Goal: Information Seeking & Learning: Learn about a topic

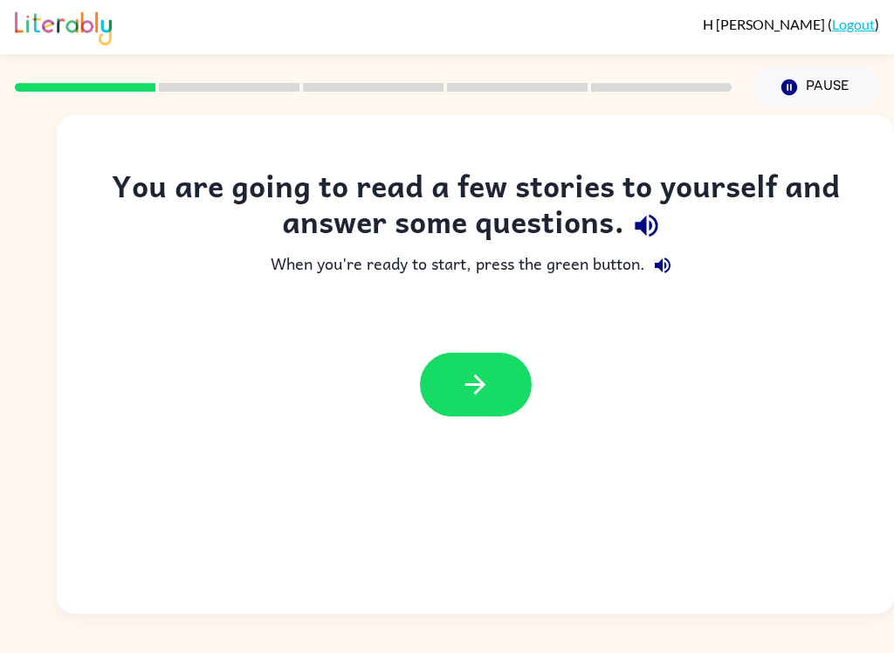
click at [473, 399] on icon "button" at bounding box center [475, 384] width 31 height 31
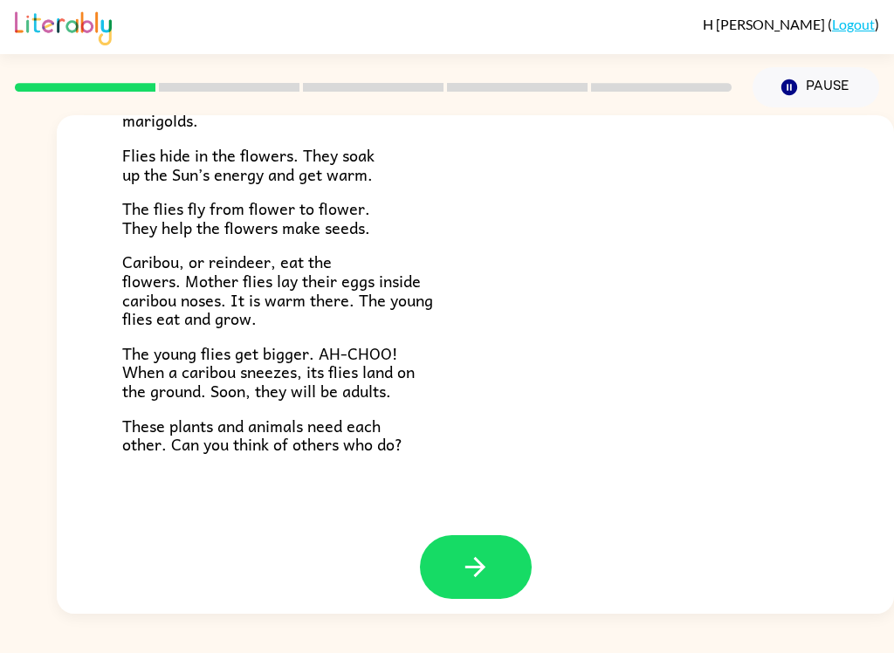
scroll to position [347, 0]
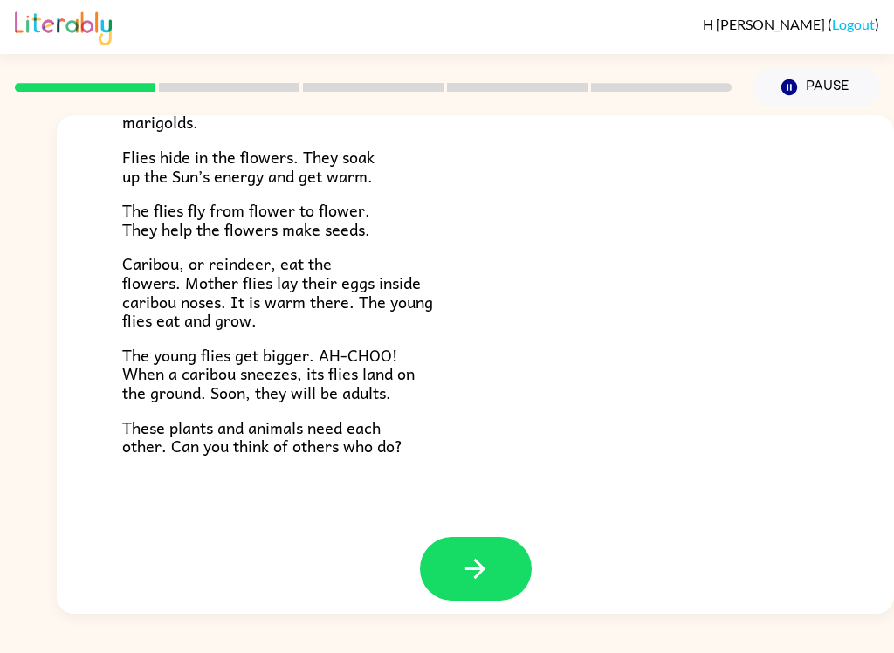
click at [505, 552] on button "button" at bounding box center [476, 569] width 112 height 64
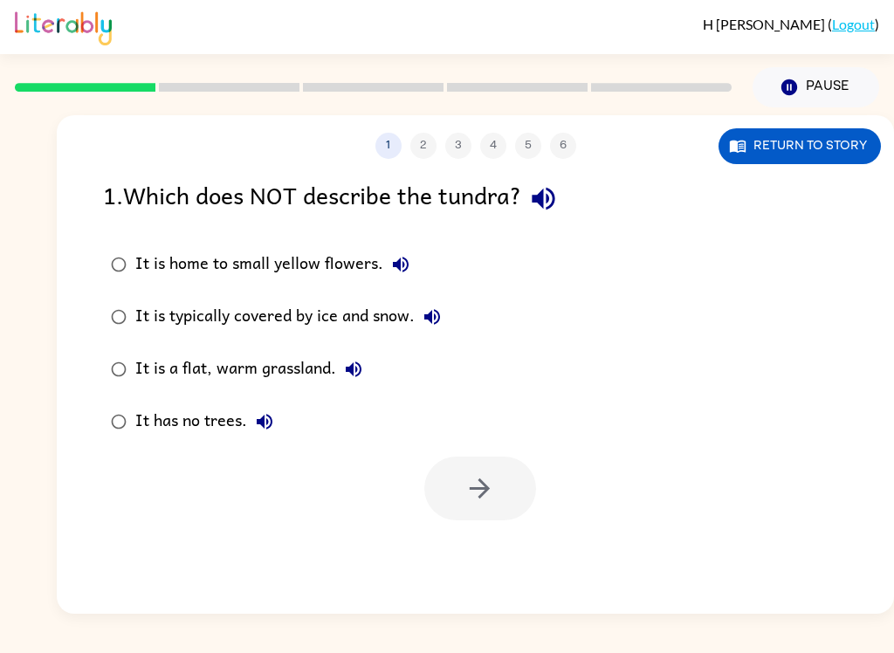
click at [262, 375] on div "It is a flat, warm grassland." at bounding box center [253, 369] width 236 height 35
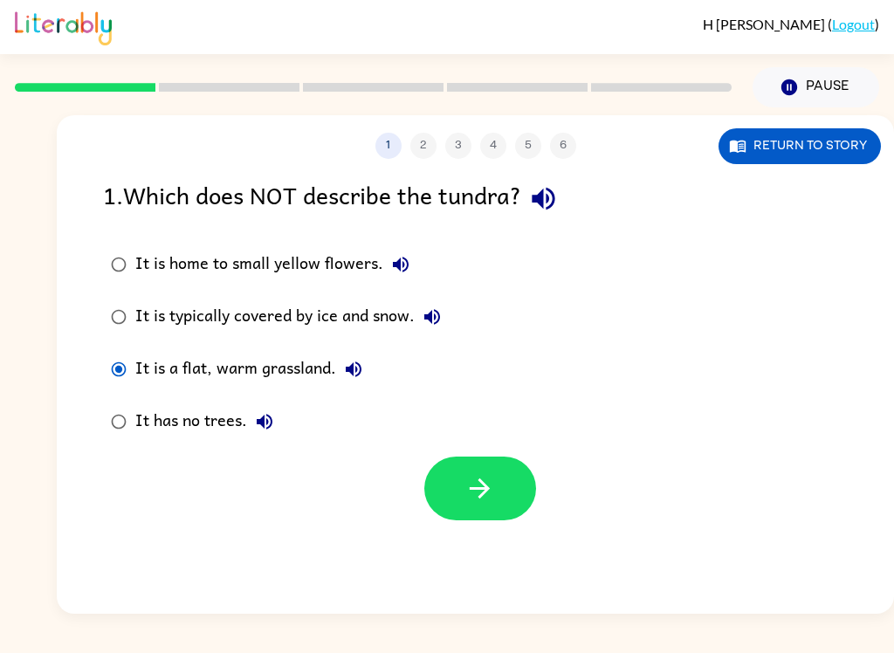
click at [485, 497] on icon "button" at bounding box center [479, 488] width 31 height 31
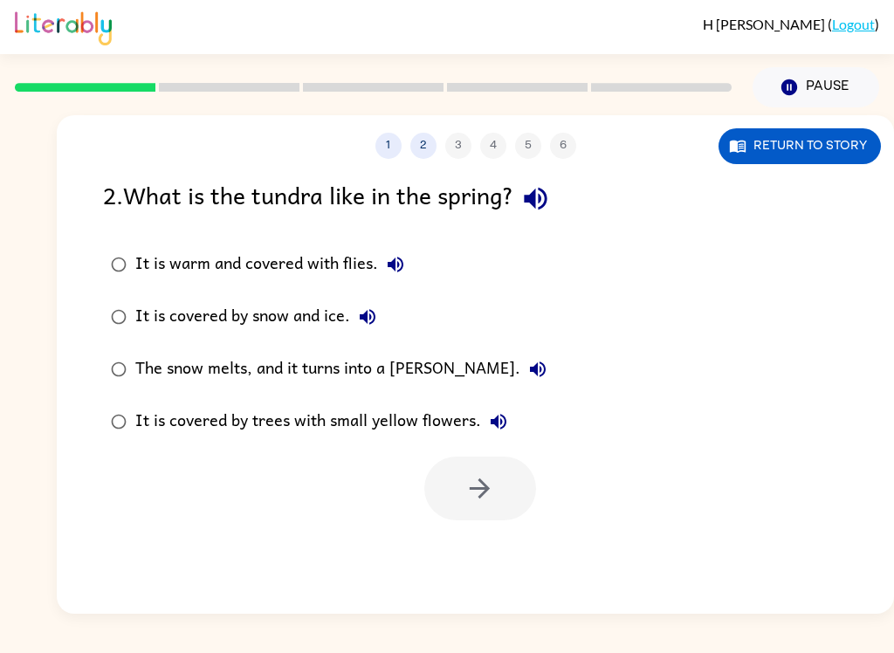
click at [156, 240] on label "It is warm and covered with flies." at bounding box center [328, 264] width 471 height 52
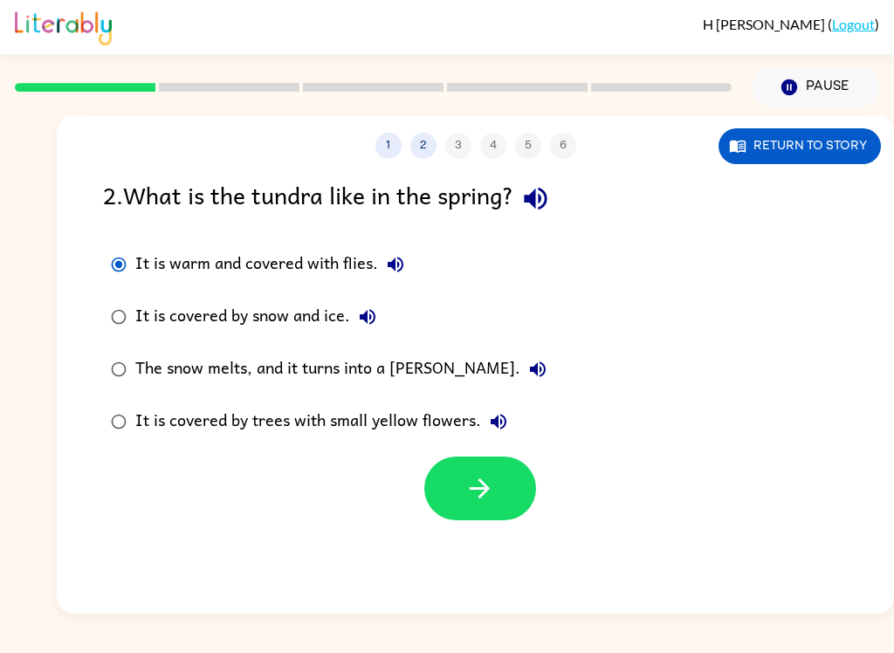
click at [134, 255] on label "It is warm and covered with flies." at bounding box center [328, 264] width 471 height 52
click at [457, 511] on button "button" at bounding box center [480, 489] width 112 height 64
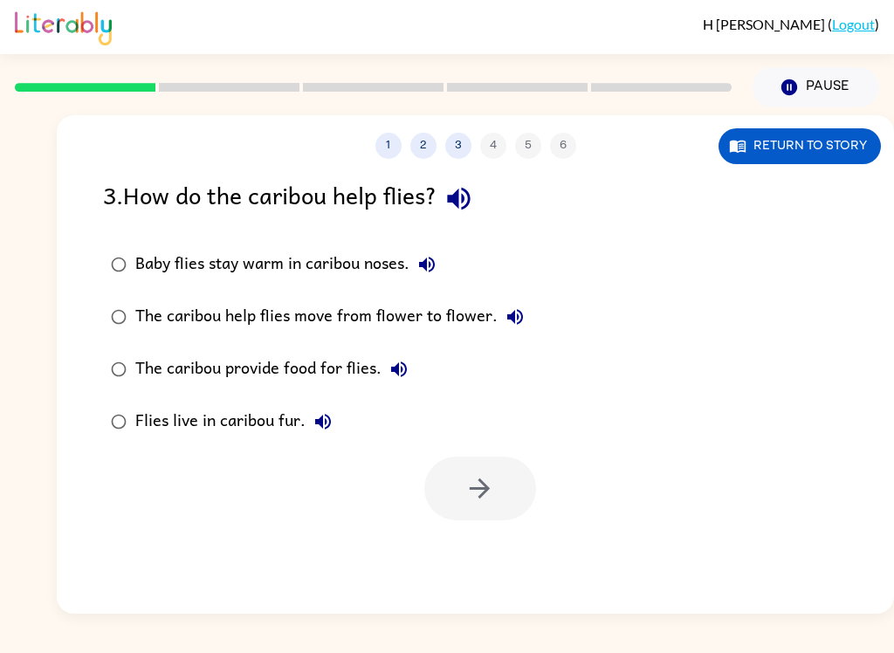
click at [196, 243] on label "Baby flies stay warm in caribou noses." at bounding box center [317, 264] width 448 height 52
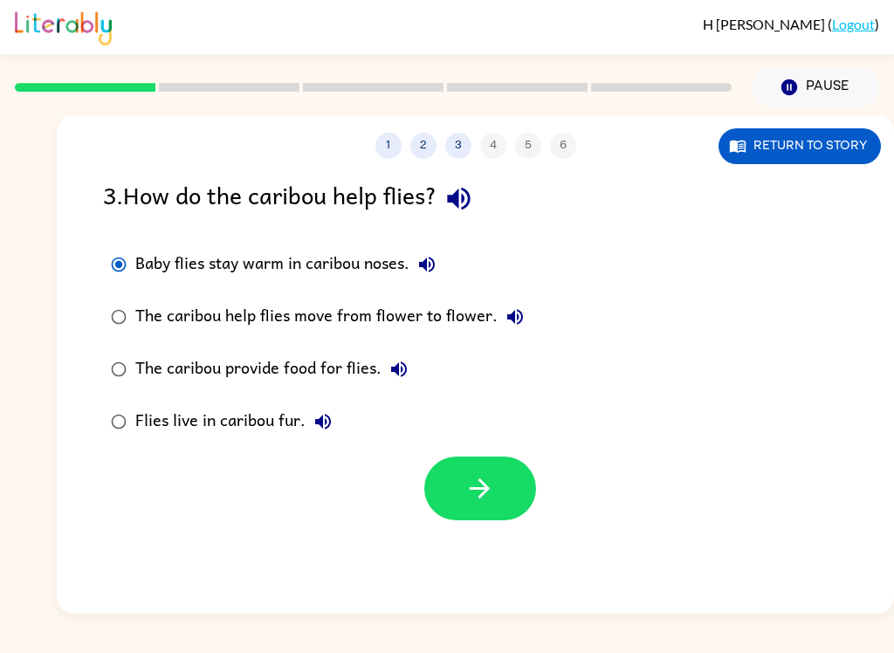
click at [513, 519] on button "button" at bounding box center [480, 489] width 112 height 64
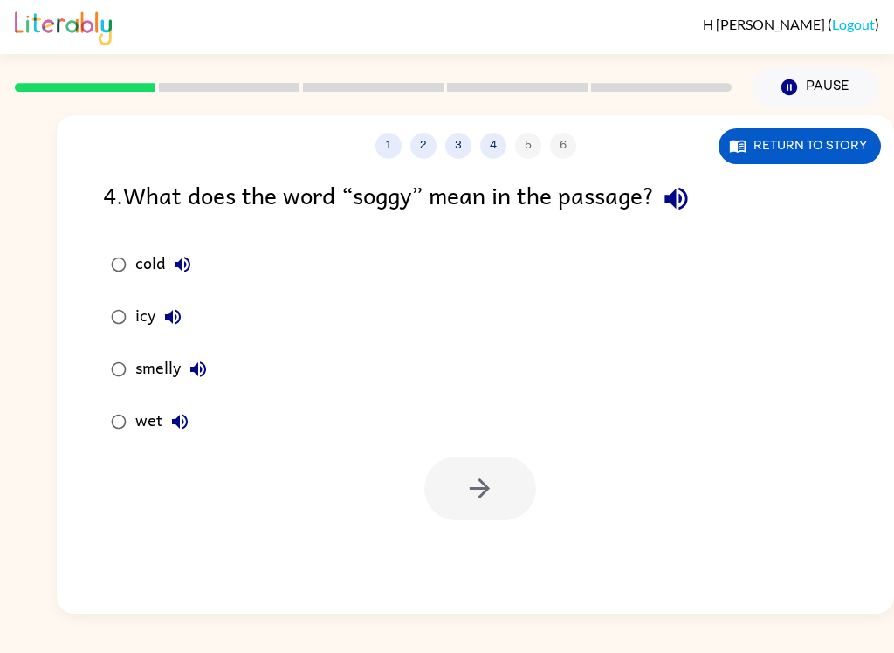
click at [132, 468] on div at bounding box center [475, 484] width 837 height 72
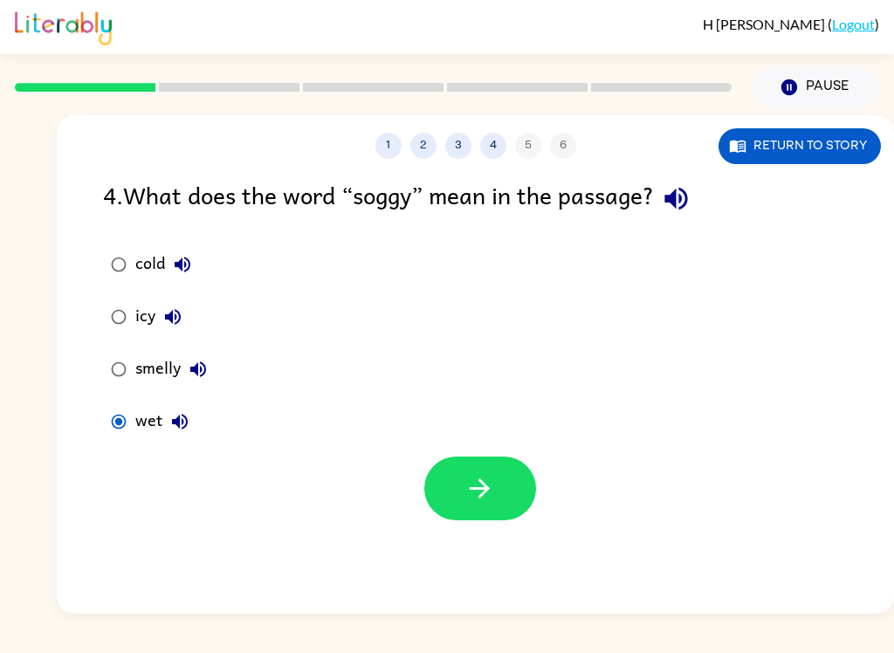
click at [503, 501] on button "button" at bounding box center [480, 489] width 112 height 64
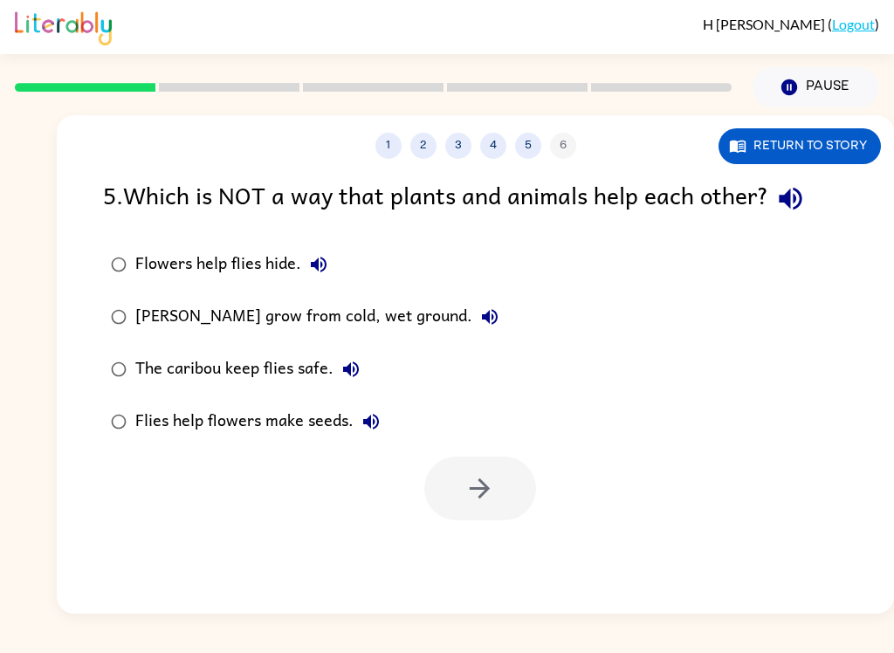
click at [202, 334] on div "[PERSON_NAME] grow from cold, wet ground." at bounding box center [321, 316] width 372 height 35
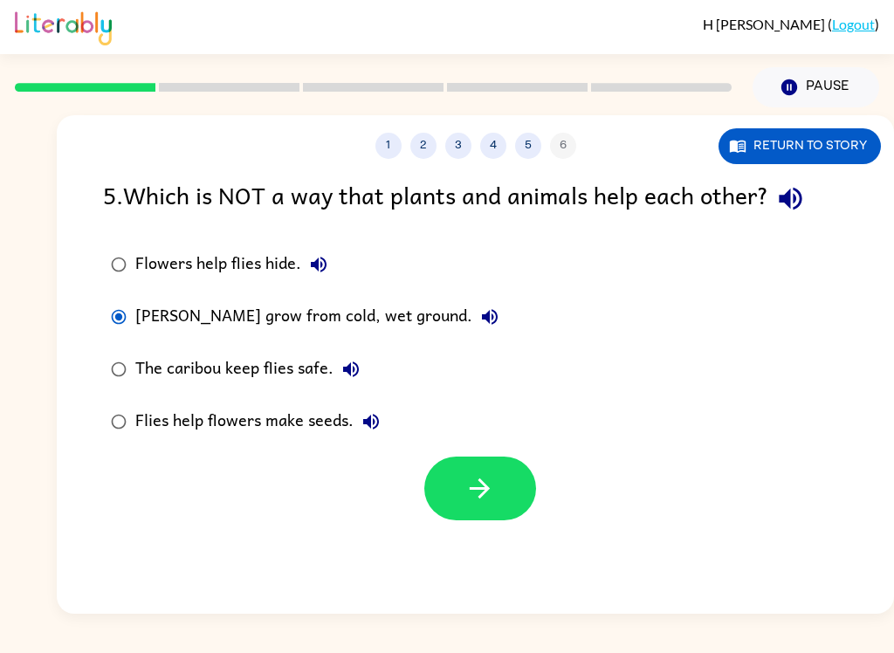
click at [438, 485] on button "button" at bounding box center [480, 489] width 112 height 64
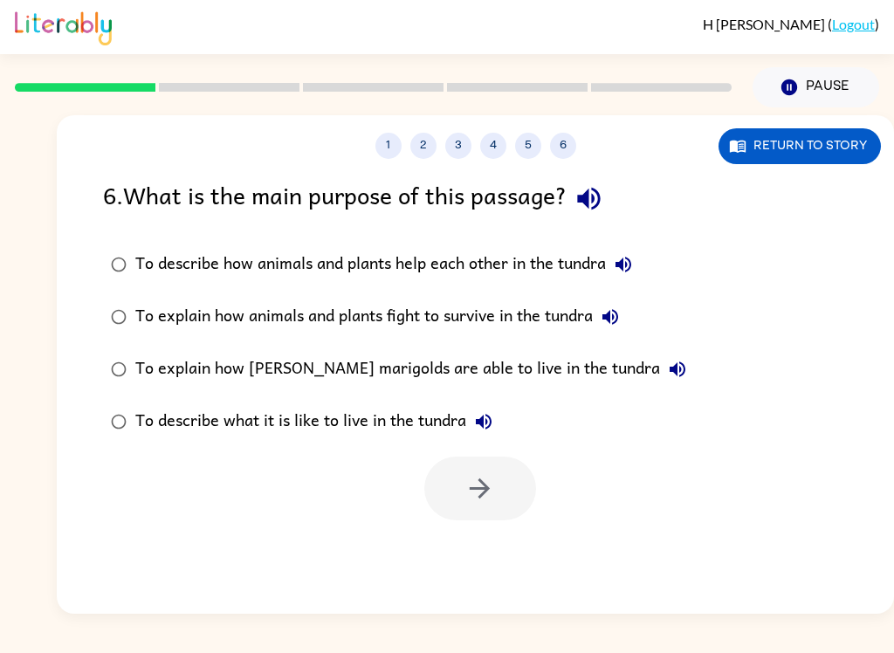
click at [544, 259] on div "To describe how animals and plants help each other in the tundra" at bounding box center [387, 264] width 505 height 35
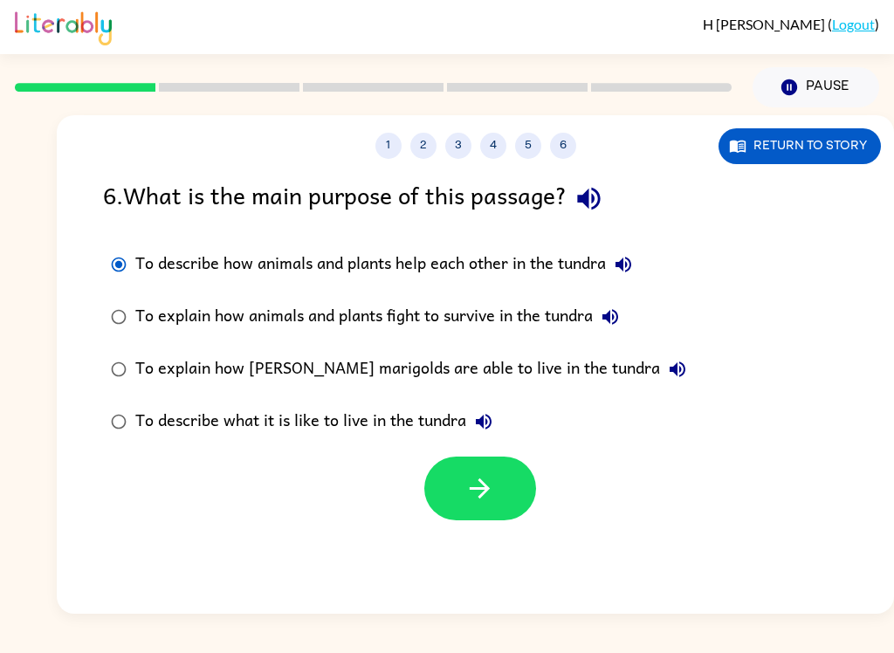
click at [475, 467] on button "button" at bounding box center [480, 489] width 112 height 64
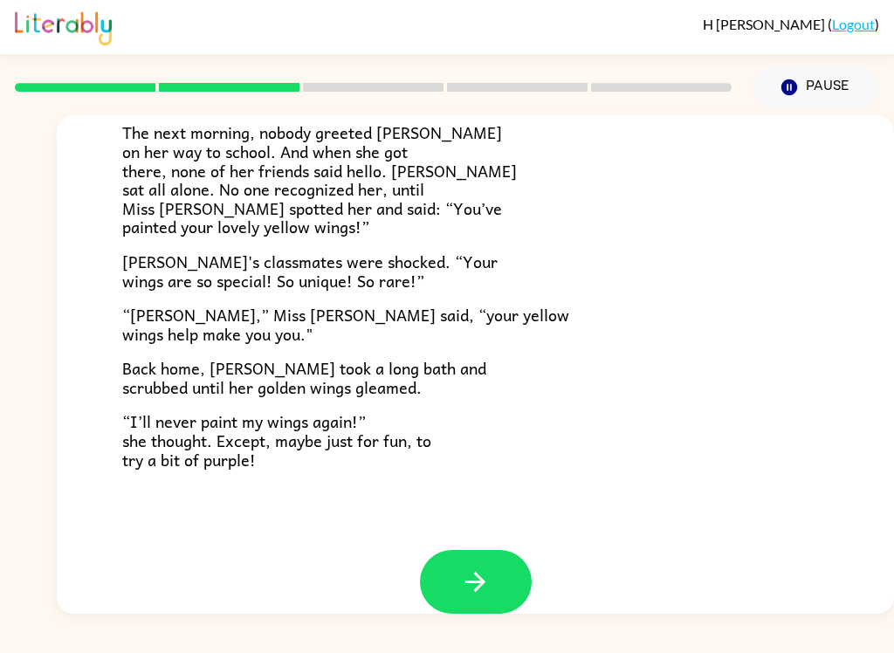
scroll to position [463, 0]
click at [383, 420] on span "“I’ll never paint my wings again!” she thought. Except, maybe just for fun, to …" at bounding box center [276, 439] width 309 height 63
click at [237, 442] on span "“I’ll never paint my wings again!” she thought. Except, maybe just for fun, to …" at bounding box center [276, 439] width 309 height 63
click at [477, 566] on icon "button" at bounding box center [475, 581] width 31 height 31
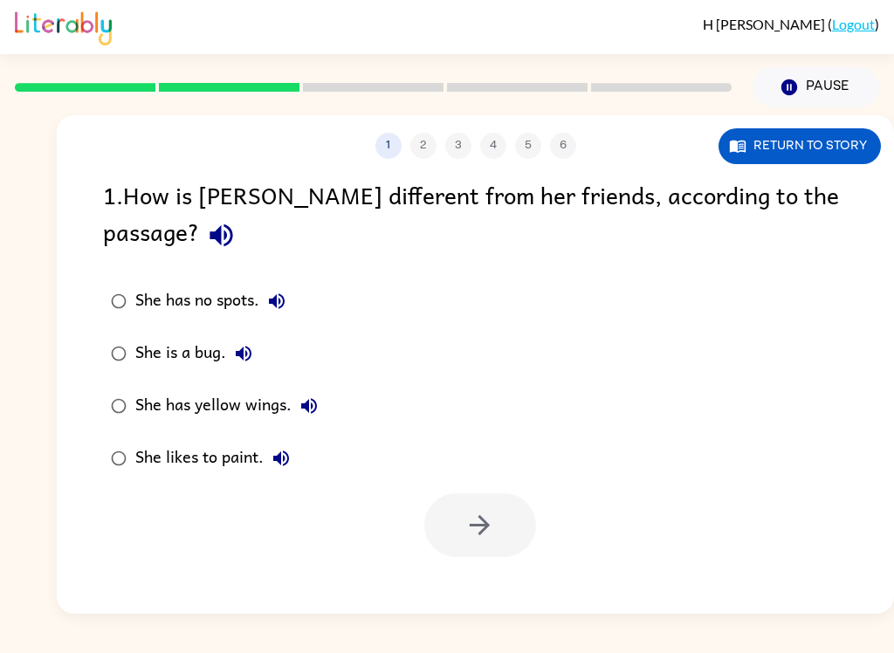
scroll to position [0, 0]
click at [259, 388] on div "She has yellow wings." at bounding box center [230, 405] width 191 height 35
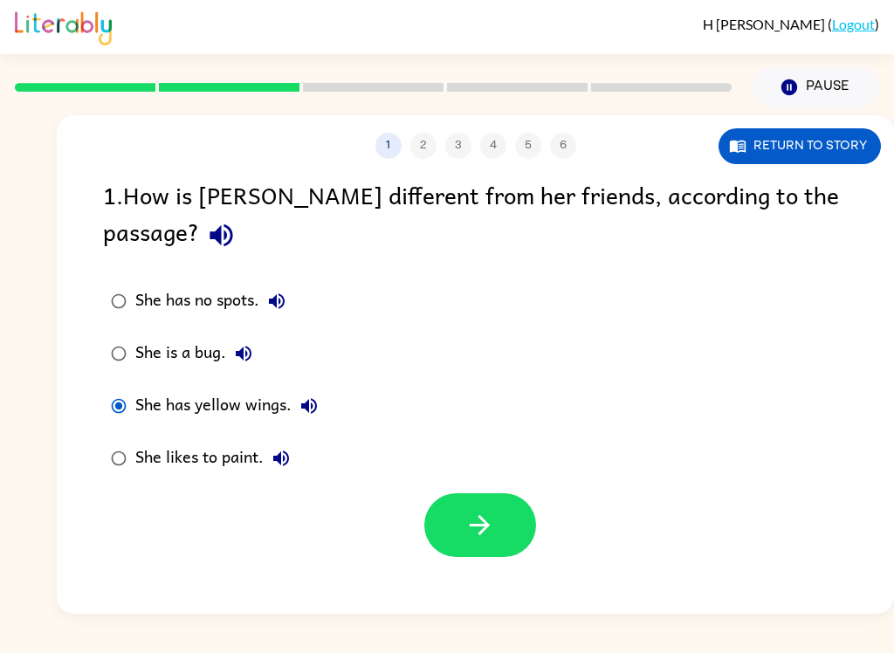
click at [486, 515] on icon "button" at bounding box center [480, 525] width 20 height 20
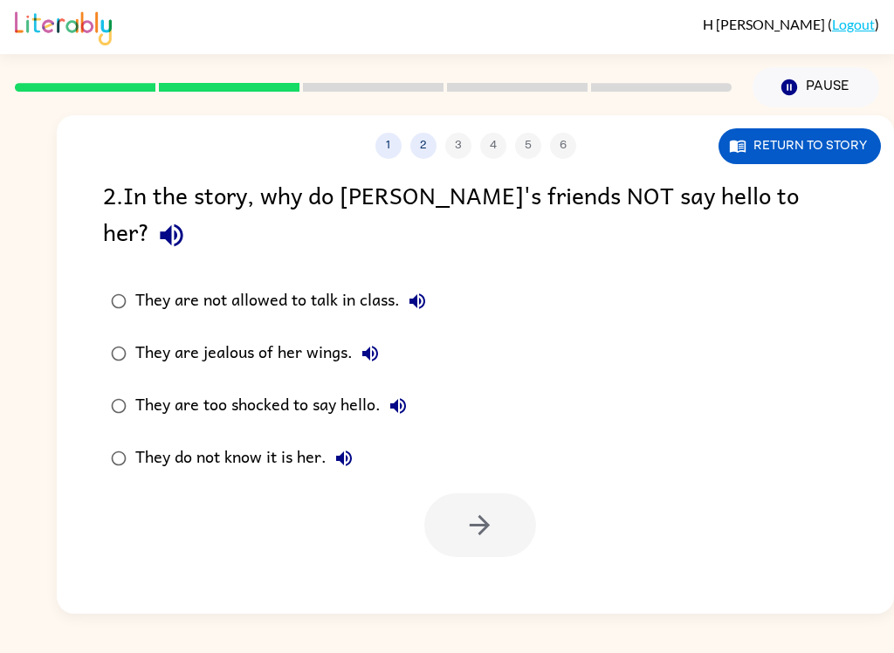
click at [304, 441] on div "They do not know it is her." at bounding box center [248, 458] width 226 height 35
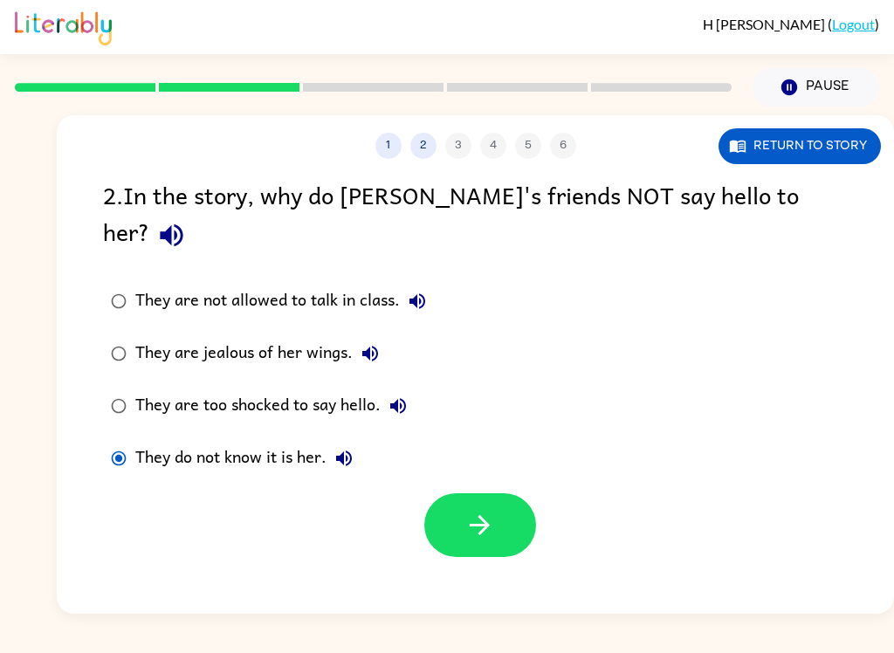
click at [472, 510] on icon "button" at bounding box center [479, 525] width 31 height 31
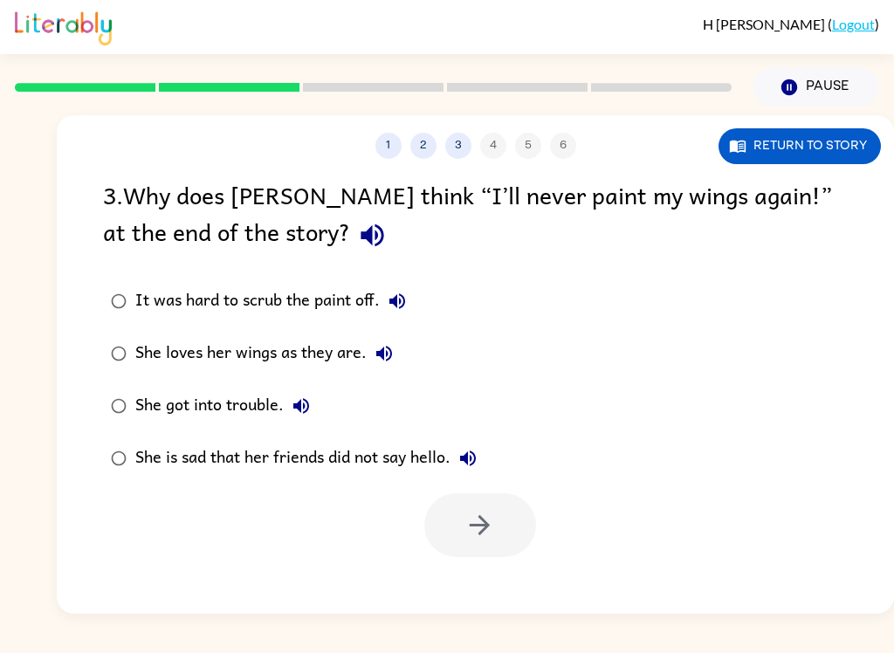
click at [339, 360] on div "She loves her wings as they are." at bounding box center [268, 353] width 266 height 35
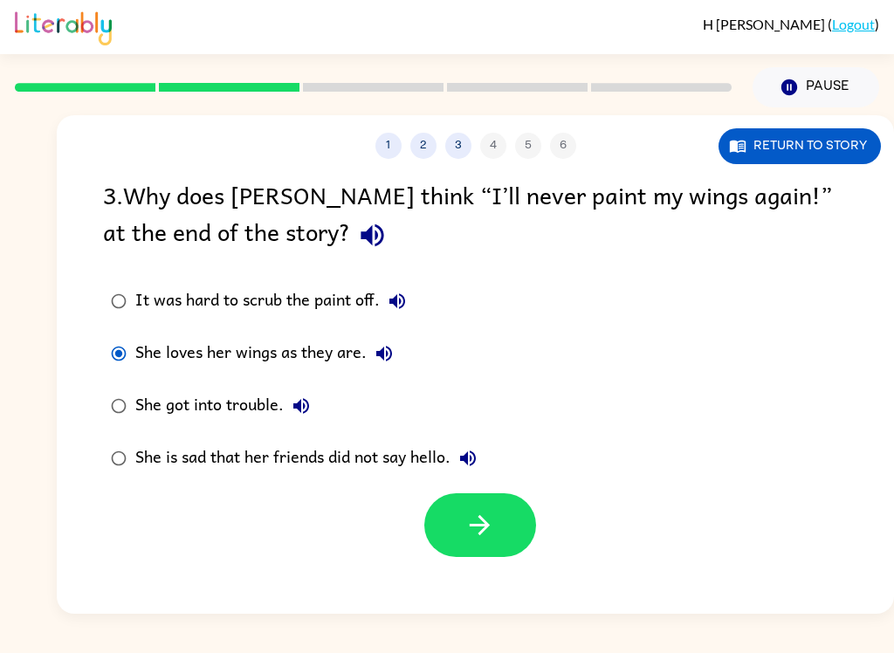
click at [469, 524] on icon "button" at bounding box center [479, 525] width 31 height 31
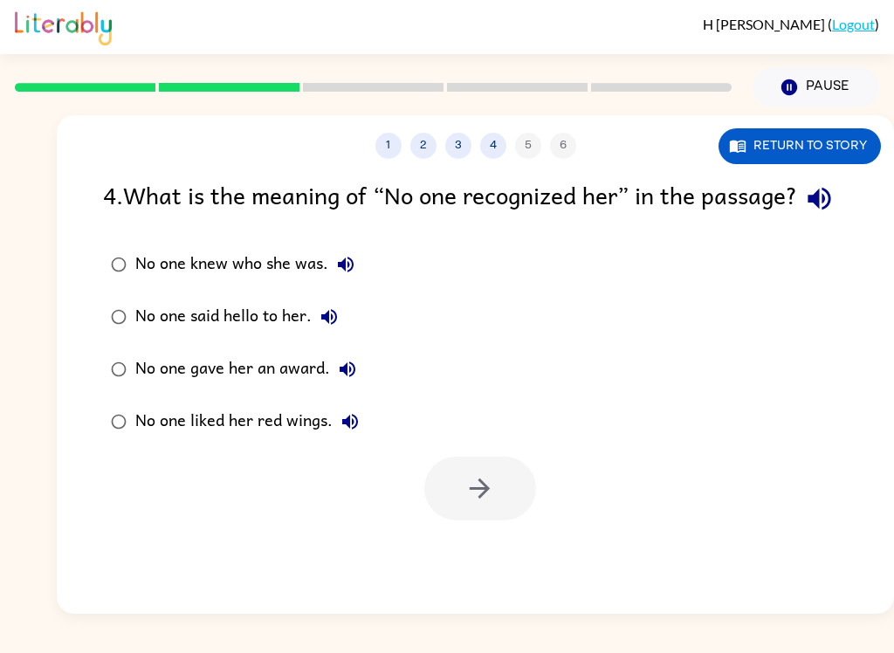
click at [295, 282] on div "No one knew who she was." at bounding box center [249, 264] width 228 height 35
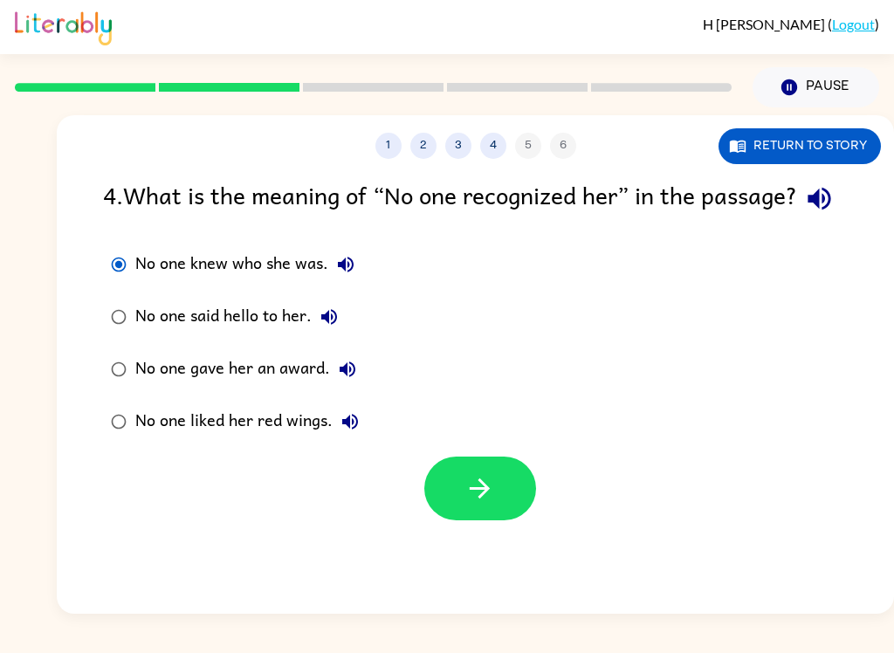
click at [478, 501] on button "button" at bounding box center [480, 489] width 112 height 64
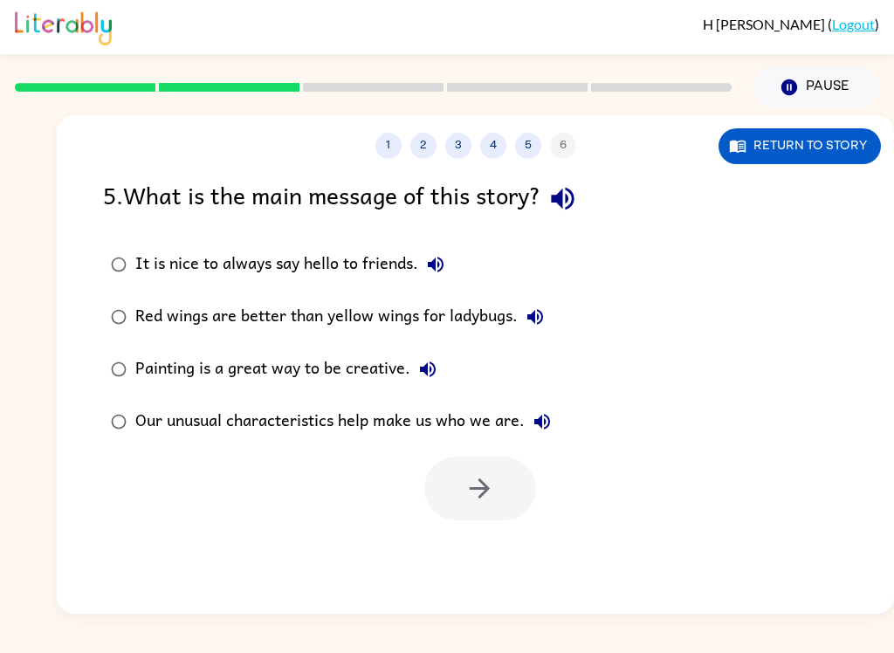
click at [500, 408] on div "Our unusual characteristics help make us who we are." at bounding box center [347, 421] width 424 height 35
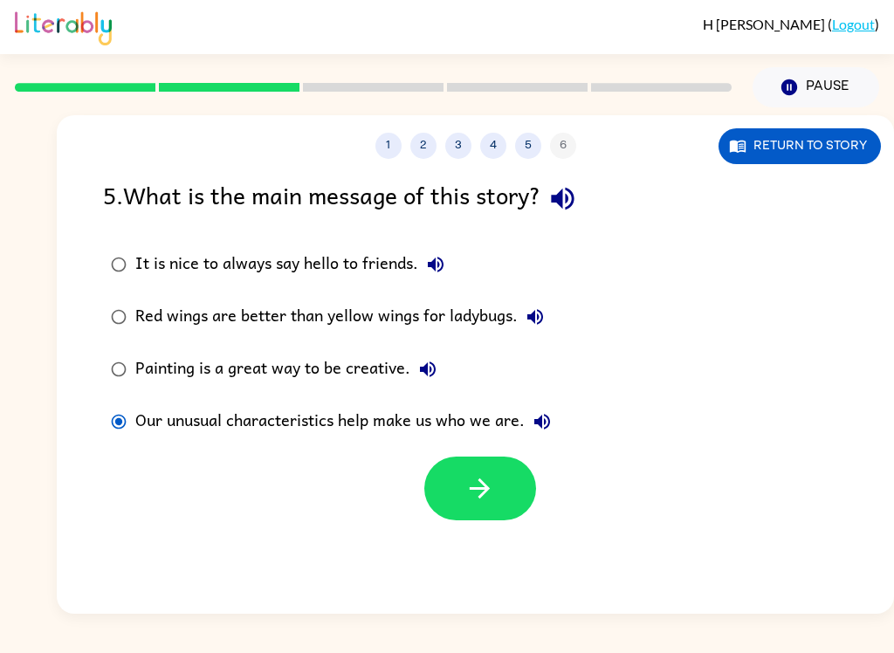
click at [481, 478] on icon "button" at bounding box center [479, 488] width 31 height 31
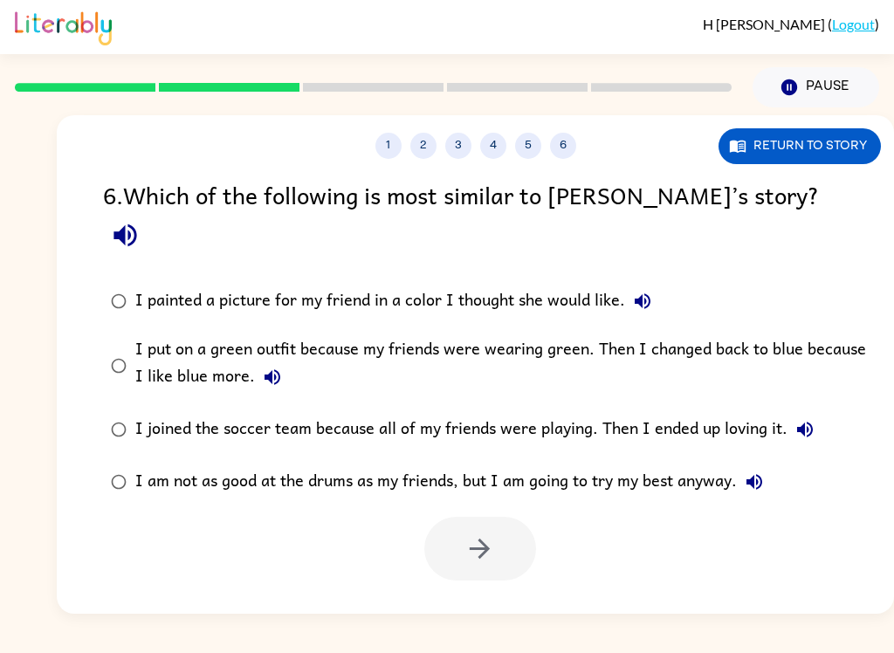
click at [514, 336] on div "I put on a green outfit because my friends were wearing green. Then I changed b…" at bounding box center [503, 365] width 736 height 58
click at [519, 532] on button "button" at bounding box center [480, 549] width 112 height 64
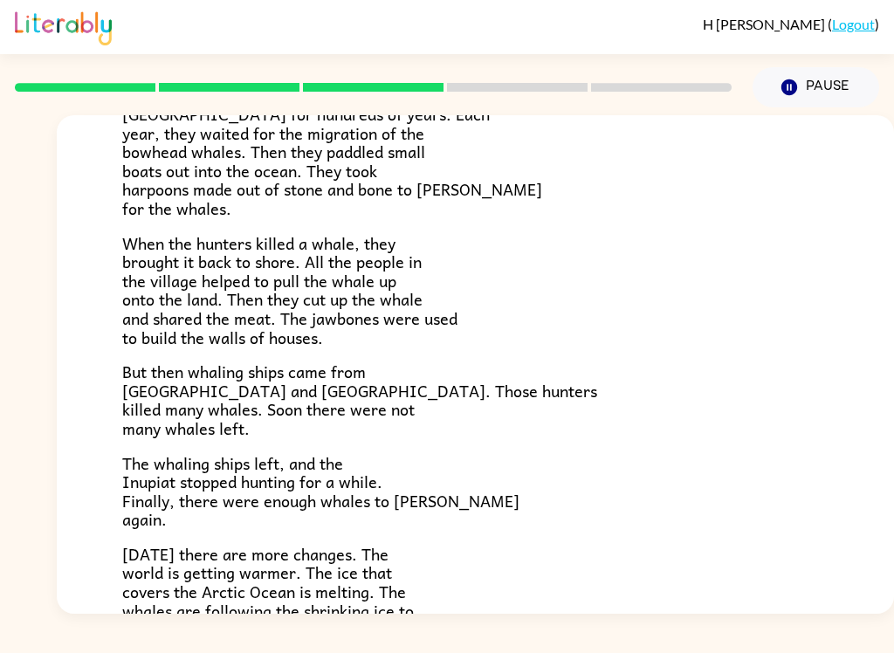
scroll to position [270, 0]
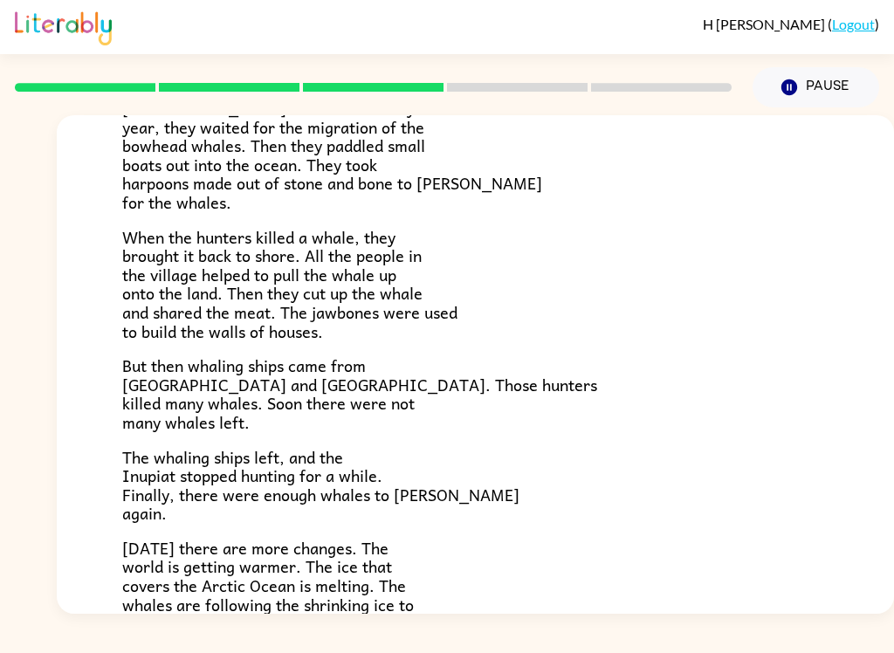
click at [38, 376] on div "The People of the Whale A group of [DEMOGRAPHIC_DATA] lives along the coast of …" at bounding box center [447, 360] width 894 height 506
click at [49, 446] on div "The People of the Whale A group of [DEMOGRAPHIC_DATA] lives along the coast of …" at bounding box center [447, 360] width 894 height 506
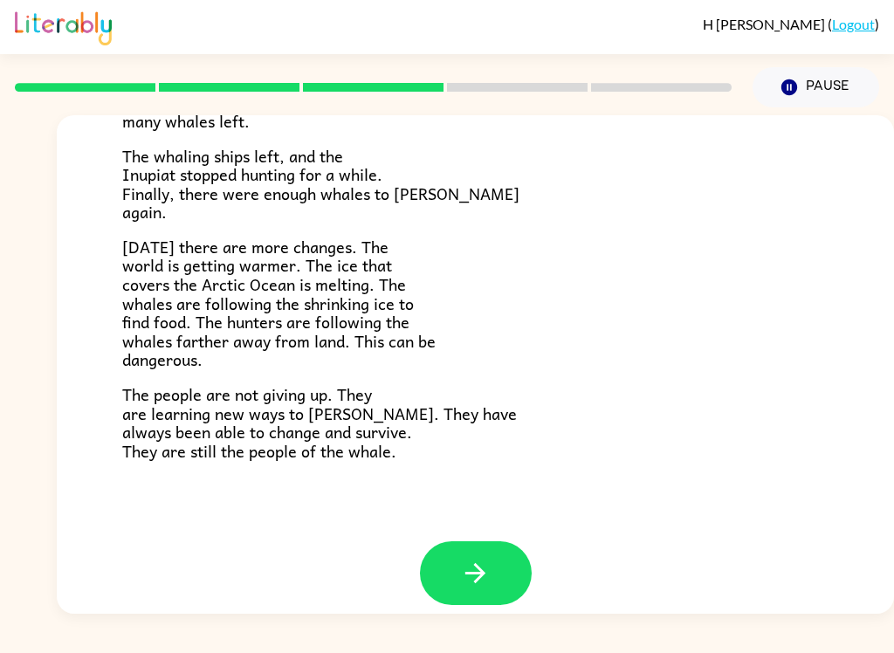
scroll to position [569, 0]
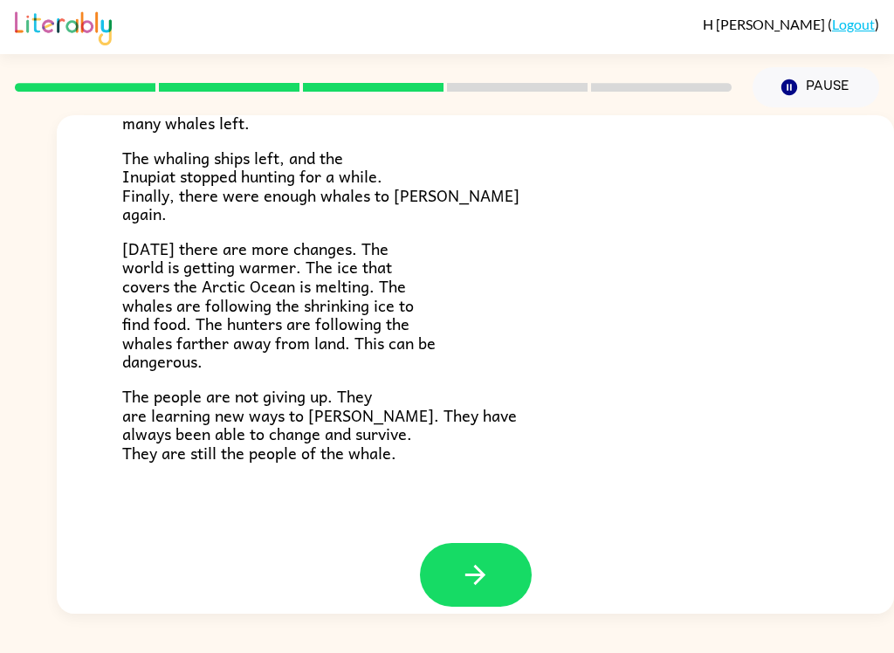
click at [470, 560] on icon "button" at bounding box center [475, 575] width 31 height 31
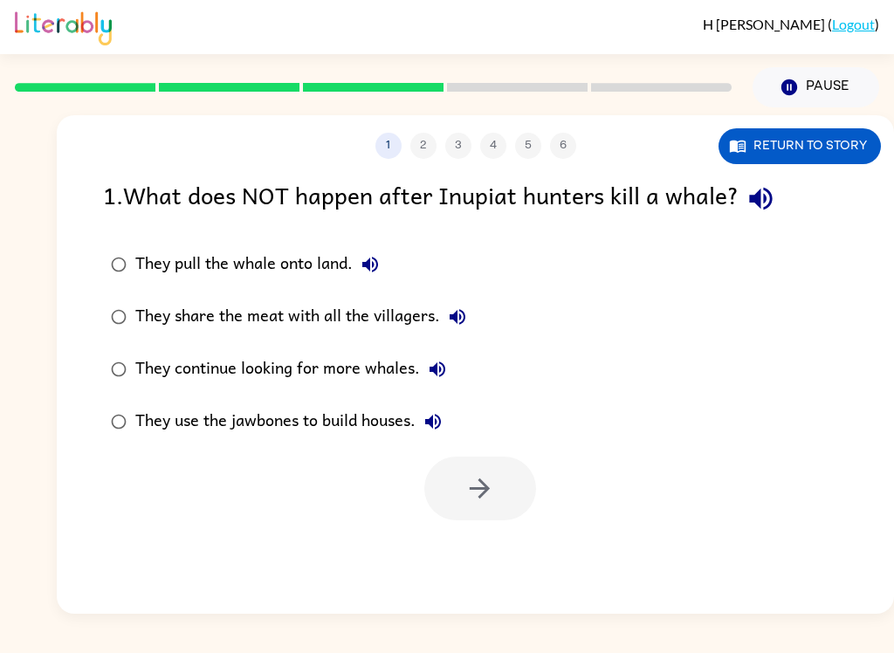
scroll to position [0, 0]
click at [368, 372] on div "They continue looking for more whales." at bounding box center [295, 369] width 320 height 35
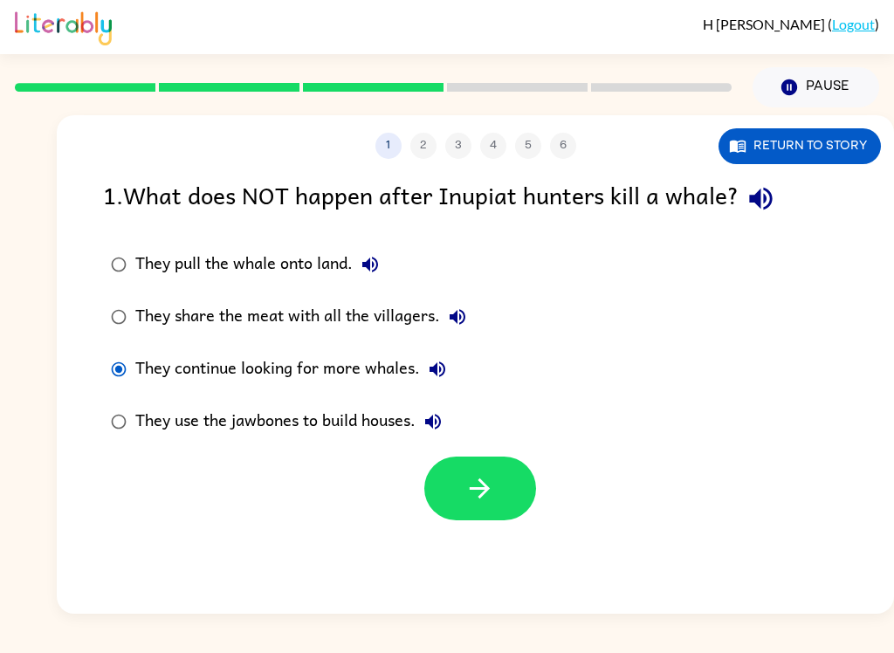
click at [494, 495] on icon "button" at bounding box center [479, 488] width 31 height 31
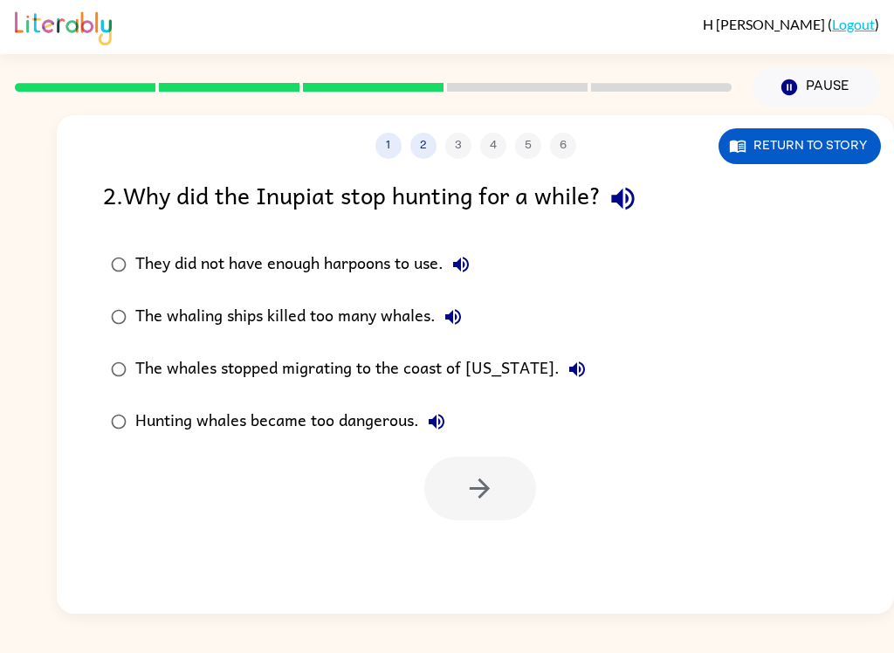
click at [207, 323] on div "The whaling ships killed too many whales." at bounding box center [302, 316] width 335 height 35
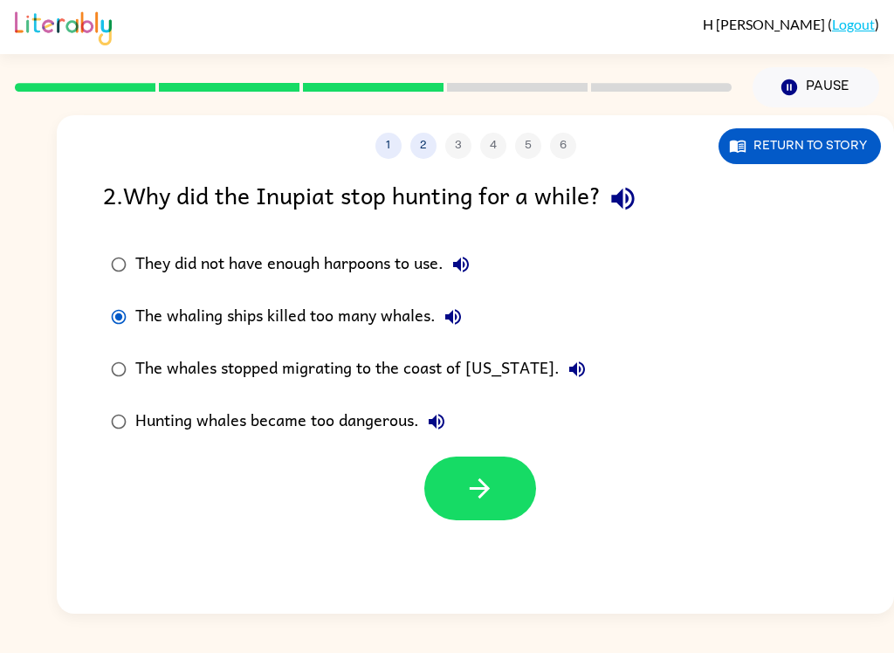
click at [460, 478] on button "button" at bounding box center [480, 489] width 112 height 64
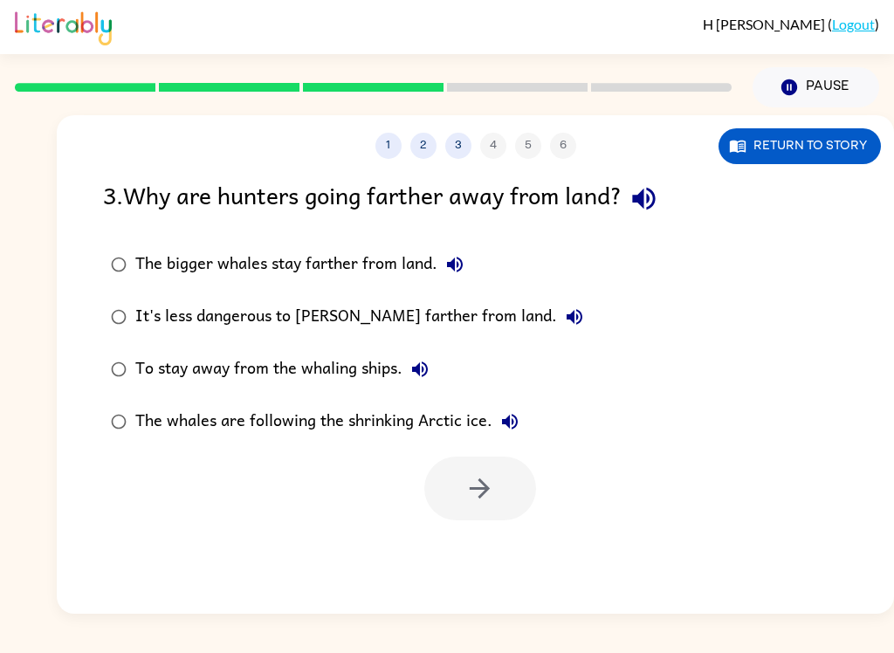
click at [397, 416] on div "The whales are following the shrinking Arctic ice." at bounding box center [331, 421] width 392 height 35
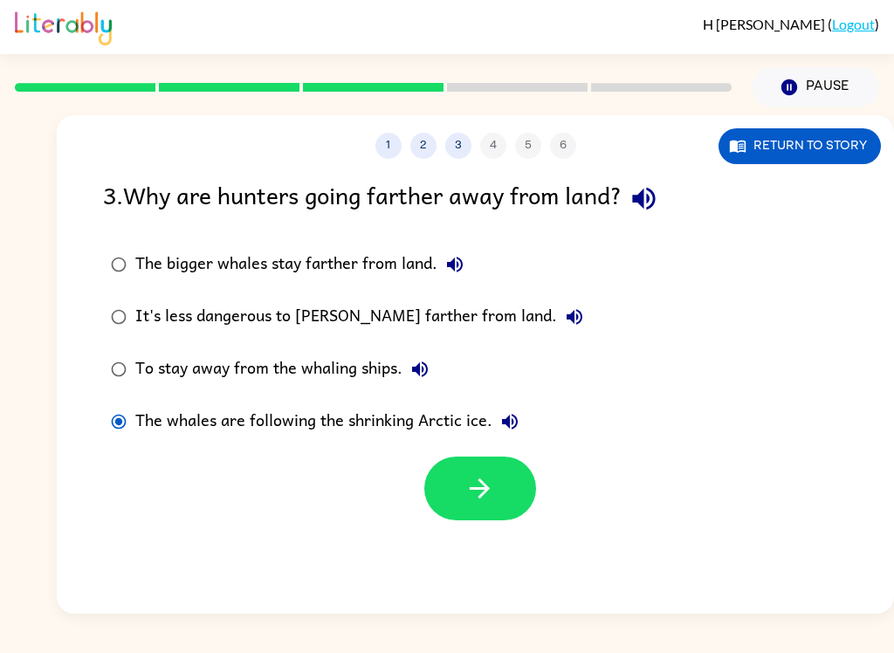
click at [468, 470] on button "button" at bounding box center [480, 489] width 112 height 64
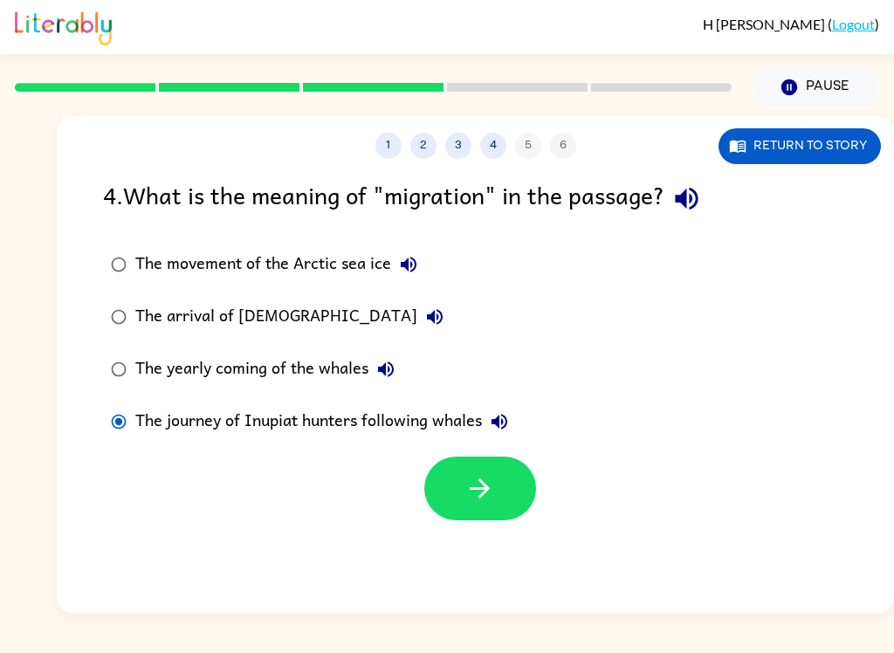
click at [221, 362] on div "The yearly coming of the whales" at bounding box center [269, 369] width 268 height 35
click at [489, 484] on icon "button" at bounding box center [479, 488] width 31 height 31
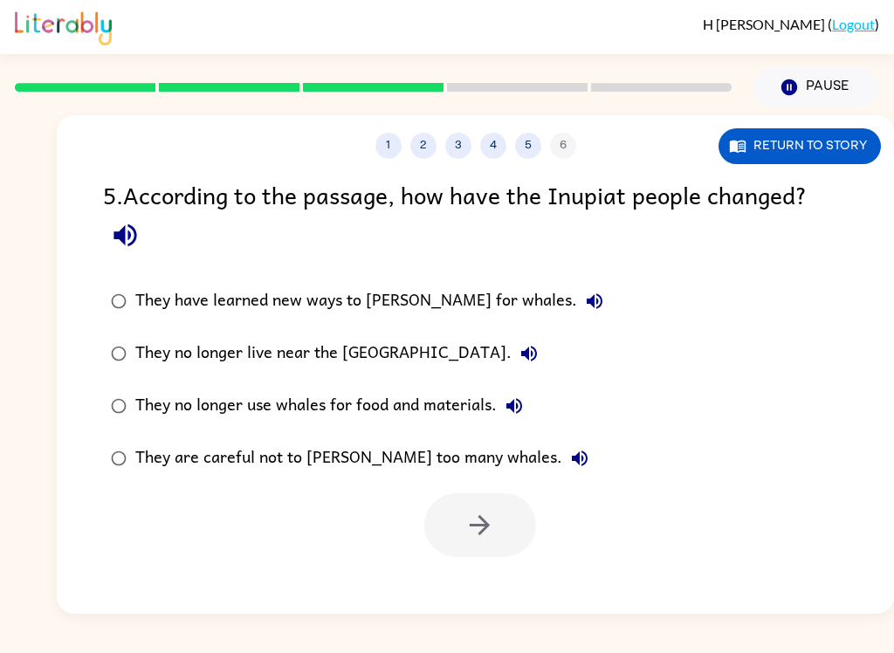
click at [258, 258] on div "5 . According to the passage, how have the Inupiat people changed?" at bounding box center [475, 216] width 745 height 81
click at [251, 266] on div "5 . According to the passage, how have the Inupiat people changed? They have le…" at bounding box center [475, 366] width 837 height 381
click at [243, 298] on div "They have learned new ways to [PERSON_NAME] for whales." at bounding box center [373, 301] width 477 height 35
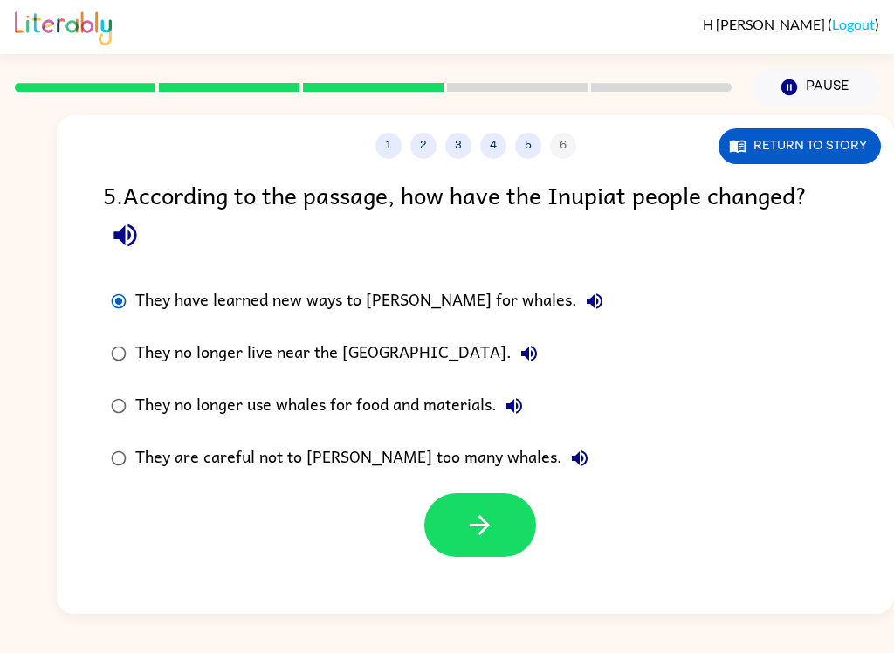
click at [265, 282] on label "They have learned new ways to [PERSON_NAME] for whales." at bounding box center [356, 301] width 527 height 52
click at [461, 540] on button "button" at bounding box center [480, 525] width 112 height 64
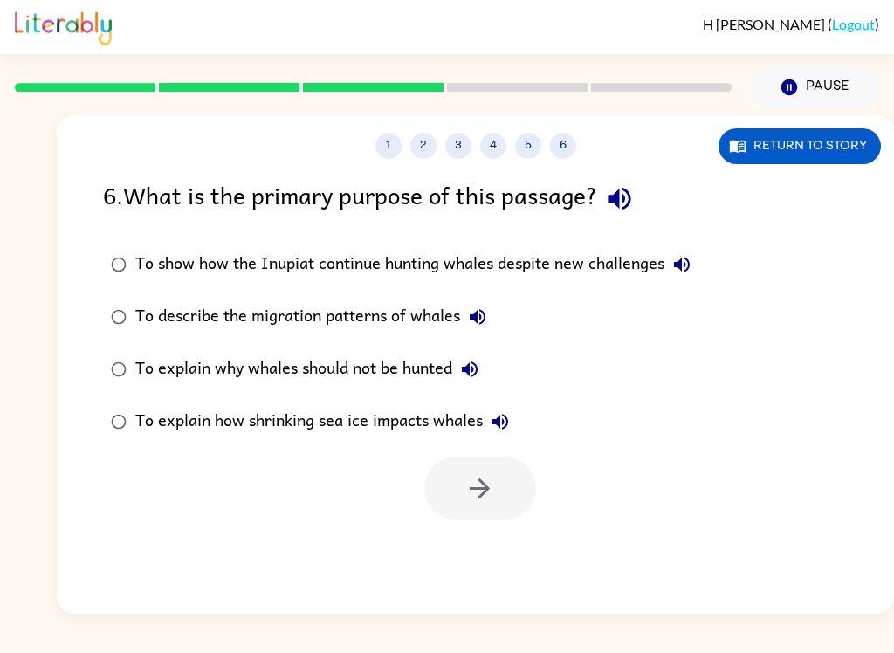
click at [653, 235] on div "6 . What is the primary purpose of this passage? To show how the Inupiat contin…" at bounding box center [475, 348] width 837 height 344
click at [634, 233] on div "6 . What is the primary purpose of this passage? To show how the Inupiat contin…" at bounding box center [475, 348] width 837 height 344
click at [670, 260] on button "To show how the Inupiat continue hunting whales despite new challenges" at bounding box center [681, 264] width 35 height 35
click at [657, 251] on div "To show how the Inupiat continue hunting whales despite new challenges" at bounding box center [417, 264] width 564 height 35
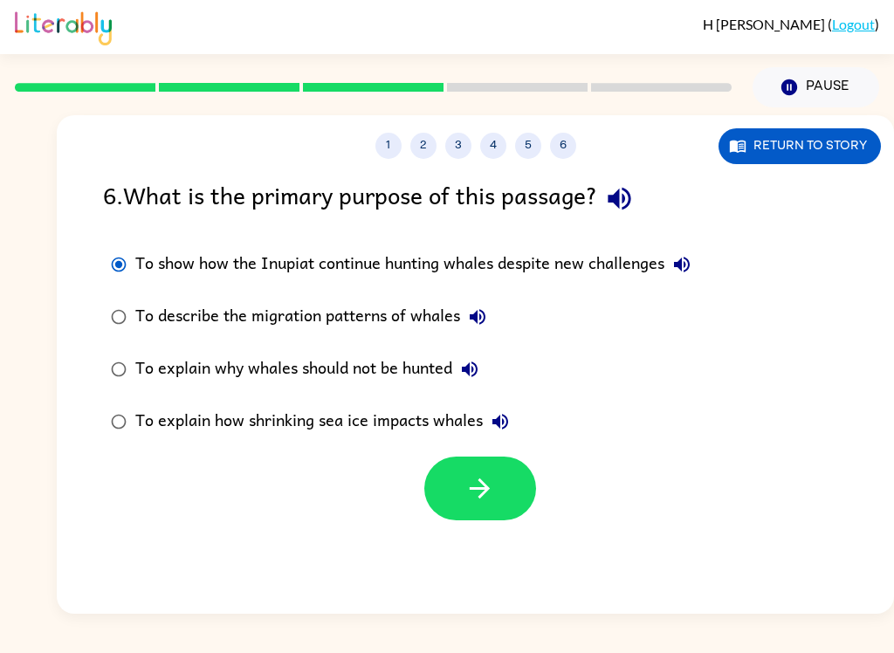
click at [474, 488] on icon "button" at bounding box center [479, 488] width 31 height 31
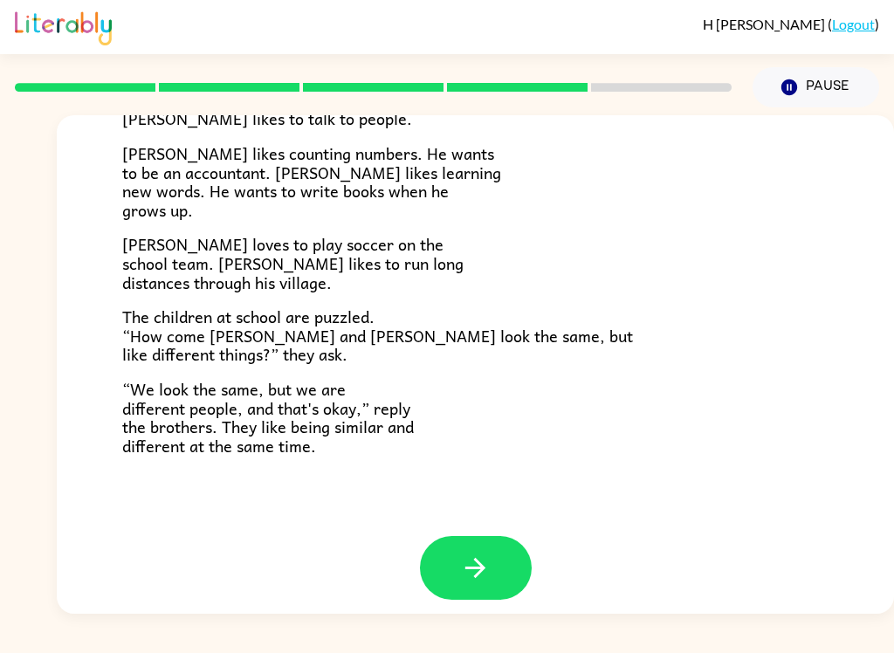
scroll to position [365, 0]
click at [466, 537] on button "button" at bounding box center [476, 569] width 112 height 64
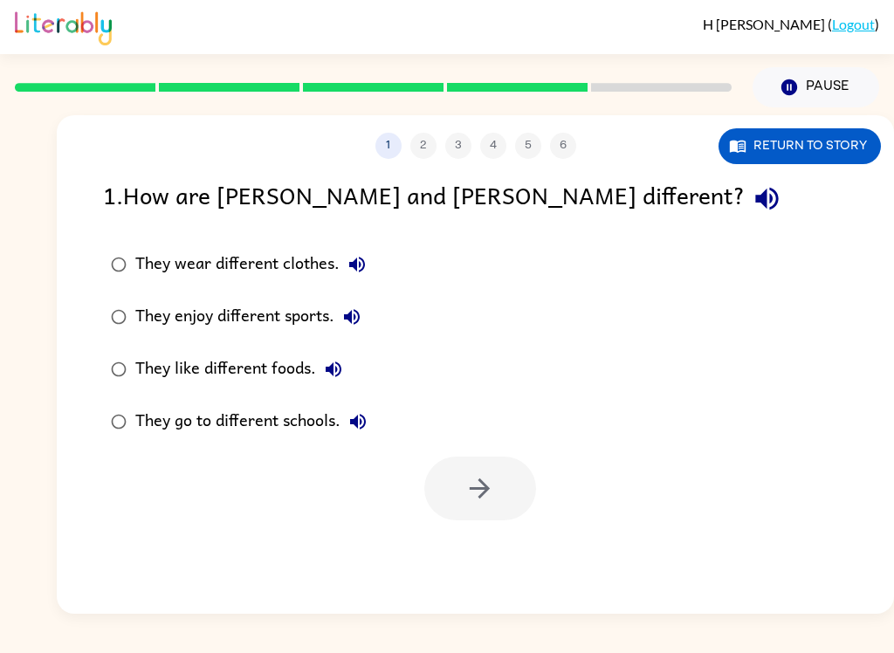
scroll to position [0, 0]
click at [174, 299] on label "They enjoy different sports." at bounding box center [238, 317] width 291 height 52
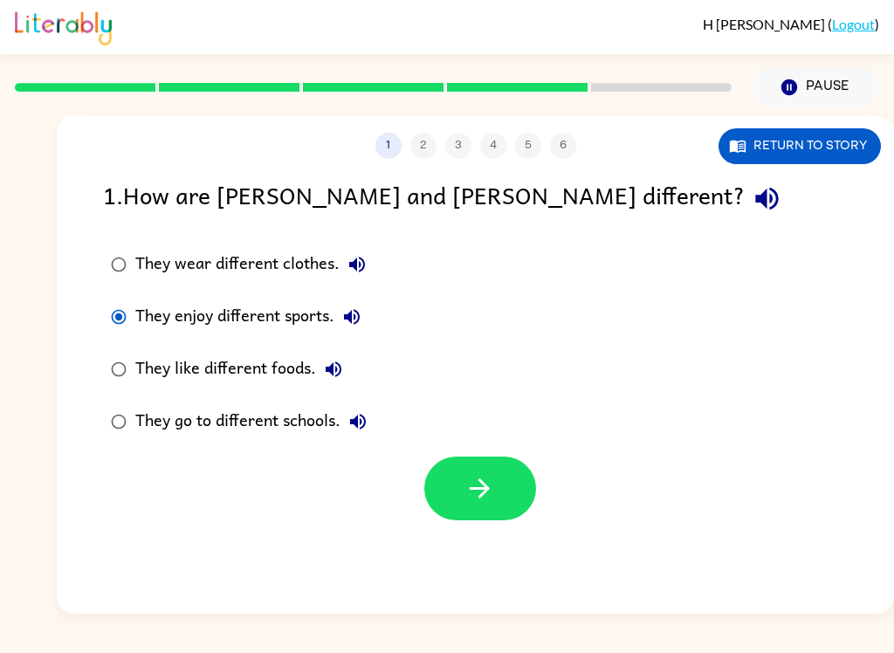
click at [491, 481] on icon "button" at bounding box center [479, 488] width 31 height 31
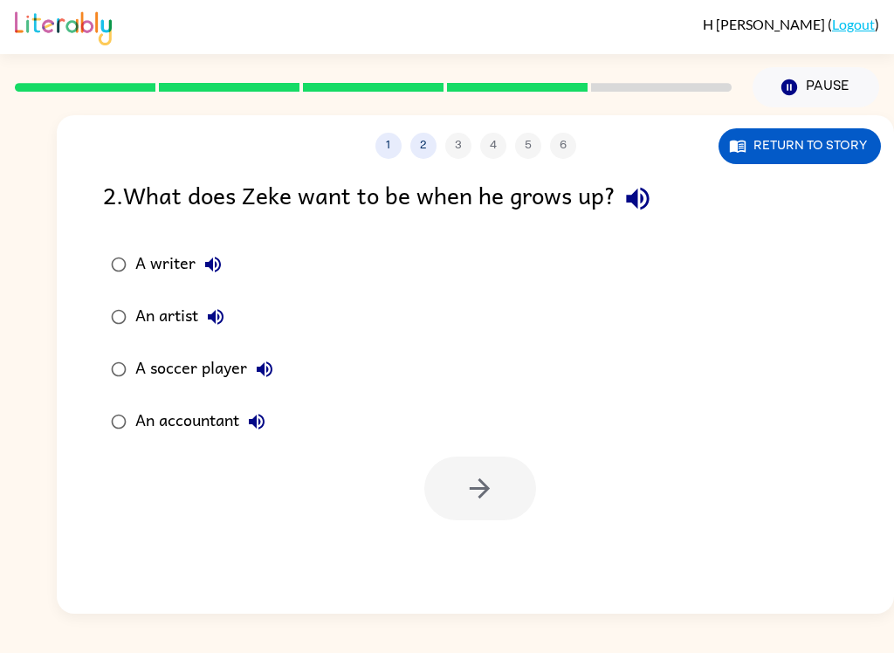
click at [163, 226] on div "2 . What does Zeke want to be when he grows up? A writer An artist A soccer pla…" at bounding box center [475, 348] width 837 height 344
click at [190, 247] on label "A writer" at bounding box center [191, 264] width 197 height 52
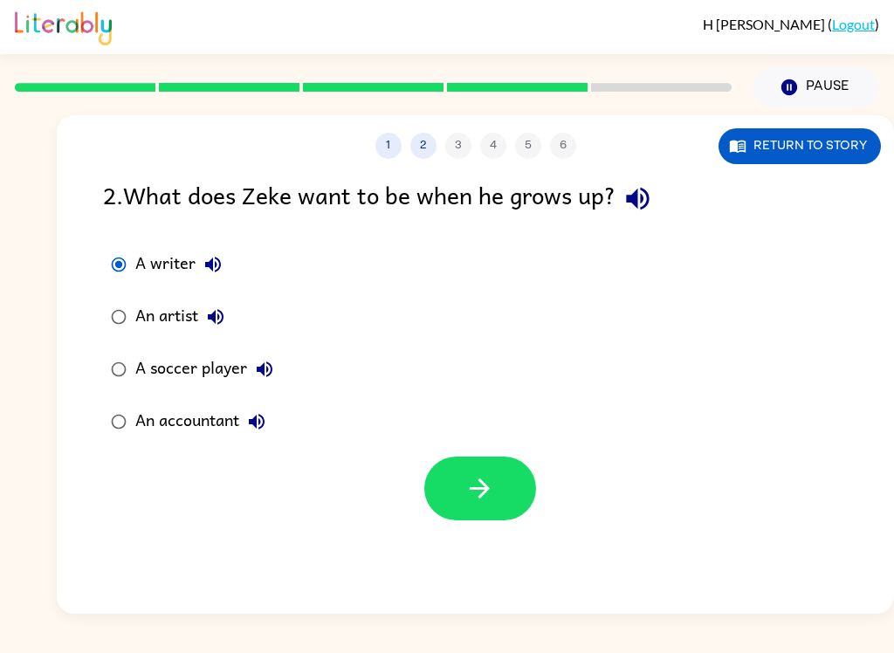
click at [491, 481] on icon "button" at bounding box center [479, 488] width 31 height 31
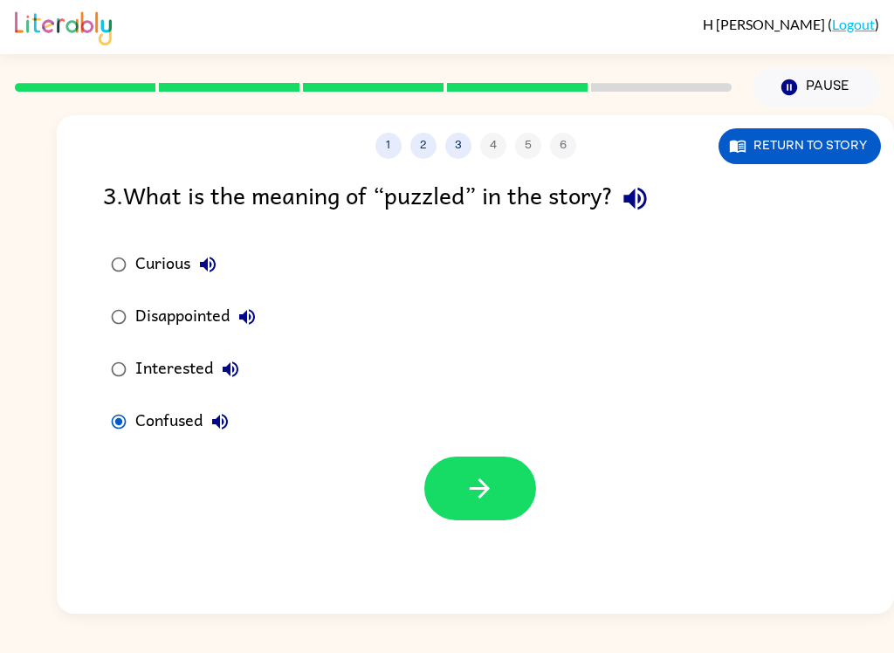
click at [463, 520] on button "button" at bounding box center [480, 489] width 112 height 64
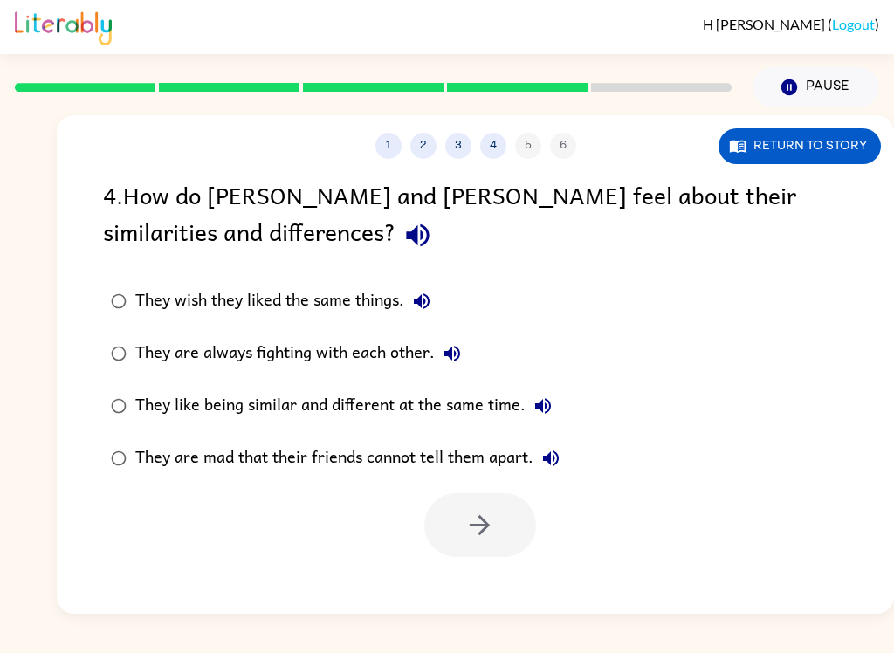
click at [213, 390] on div "They like being similar and different at the same time." at bounding box center [347, 405] width 425 height 35
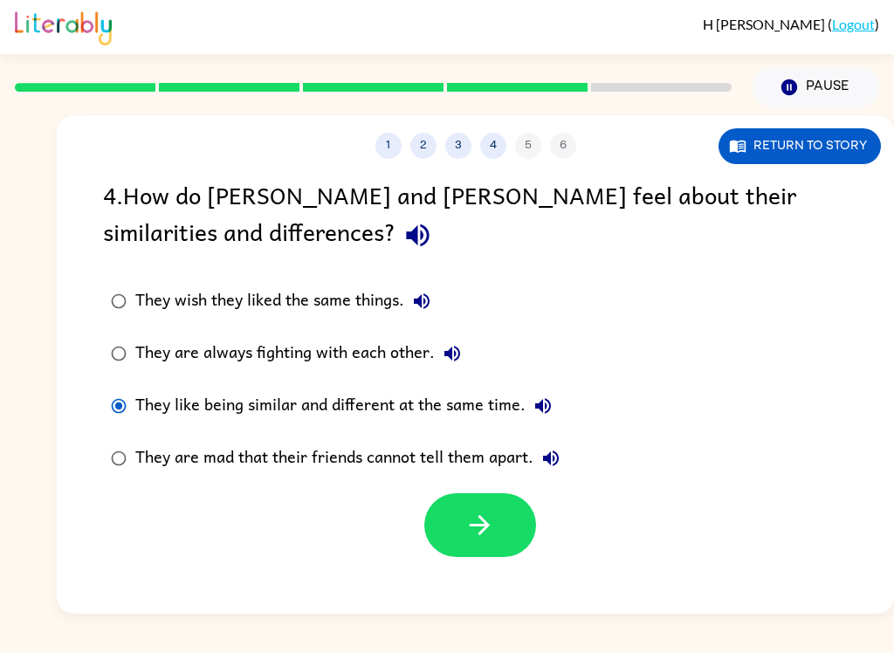
click at [462, 532] on button "button" at bounding box center [480, 525] width 112 height 64
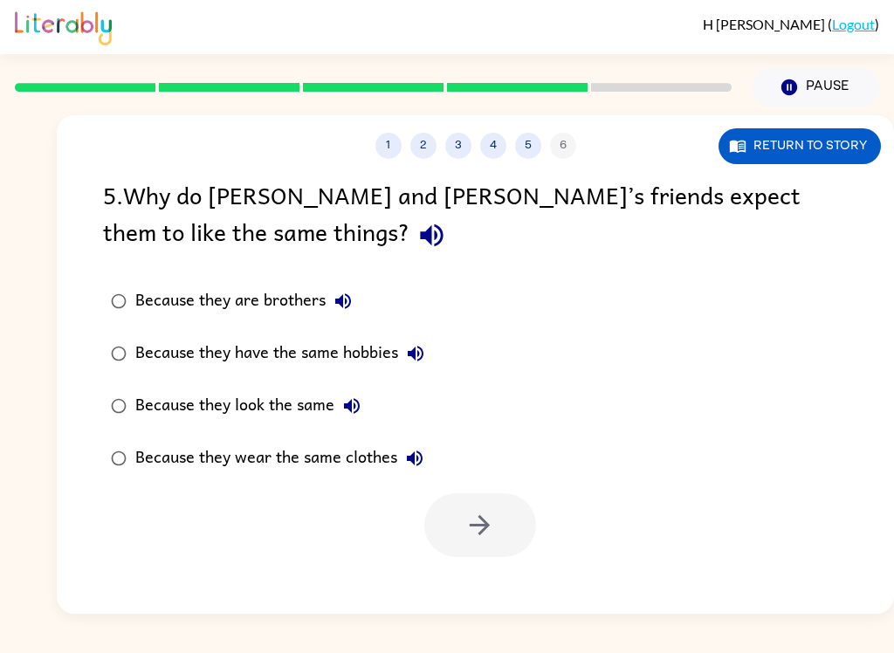
click at [409, 246] on button "button" at bounding box center [431, 235] width 45 height 45
click at [210, 3] on div "[PERSON_NAME] ( Logout )" at bounding box center [447, 27] width 864 height 54
click at [339, 371] on div "Because they have the same hobbies" at bounding box center [284, 353] width 298 height 35
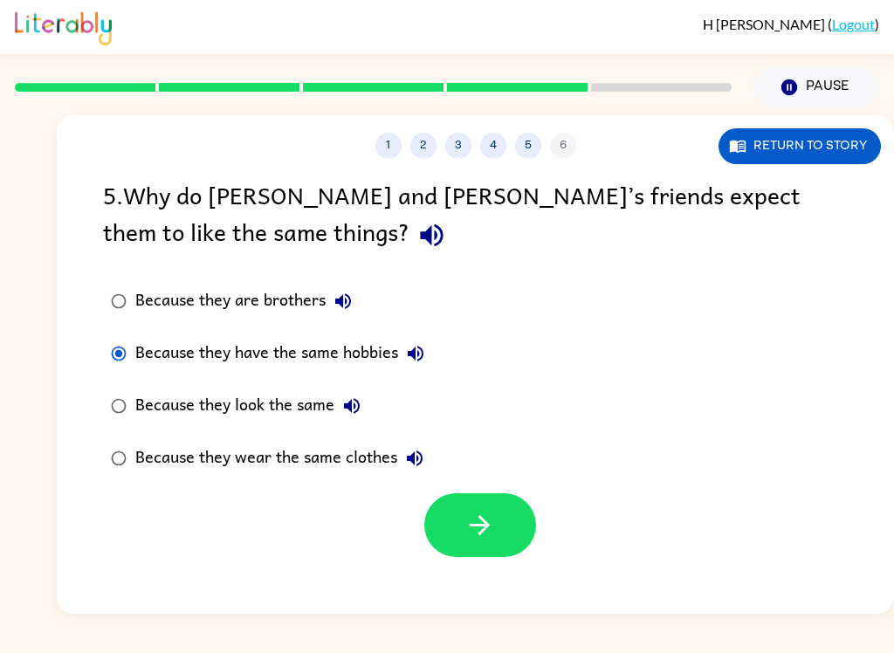
click at [318, 300] on div "Because they are brothers" at bounding box center [247, 301] width 225 height 35
click at [464, 519] on button "button" at bounding box center [480, 525] width 112 height 64
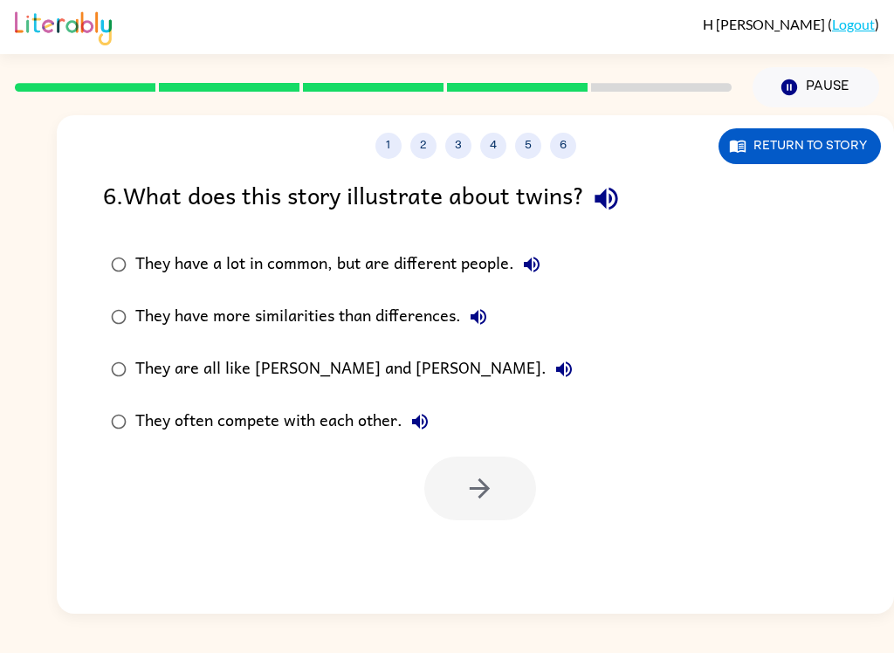
click at [362, 265] on div "They have a lot in common, but are different people." at bounding box center [342, 264] width 414 height 35
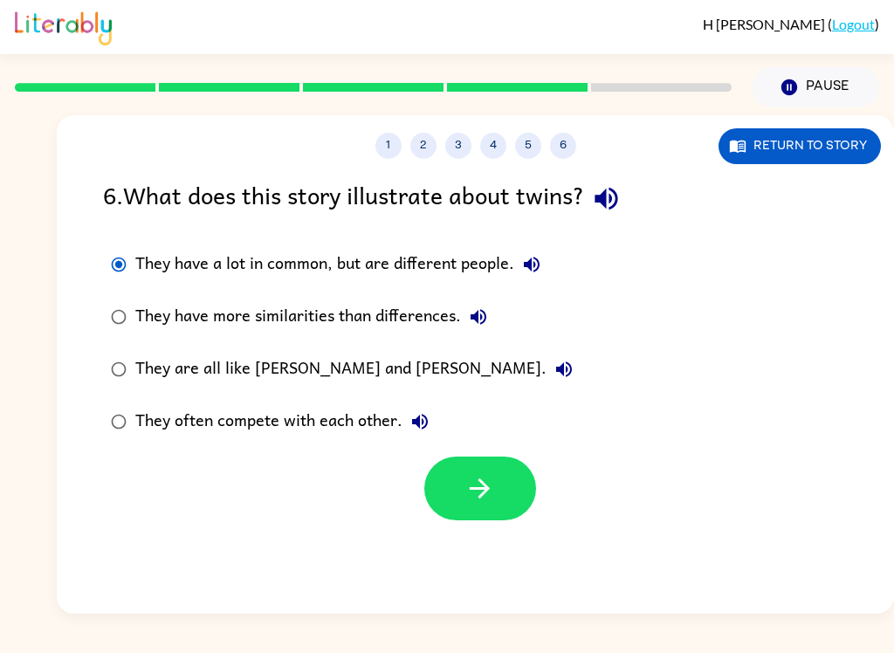
click at [468, 469] on button "button" at bounding box center [480, 489] width 112 height 64
